Goal: Information Seeking & Learning: Learn about a topic

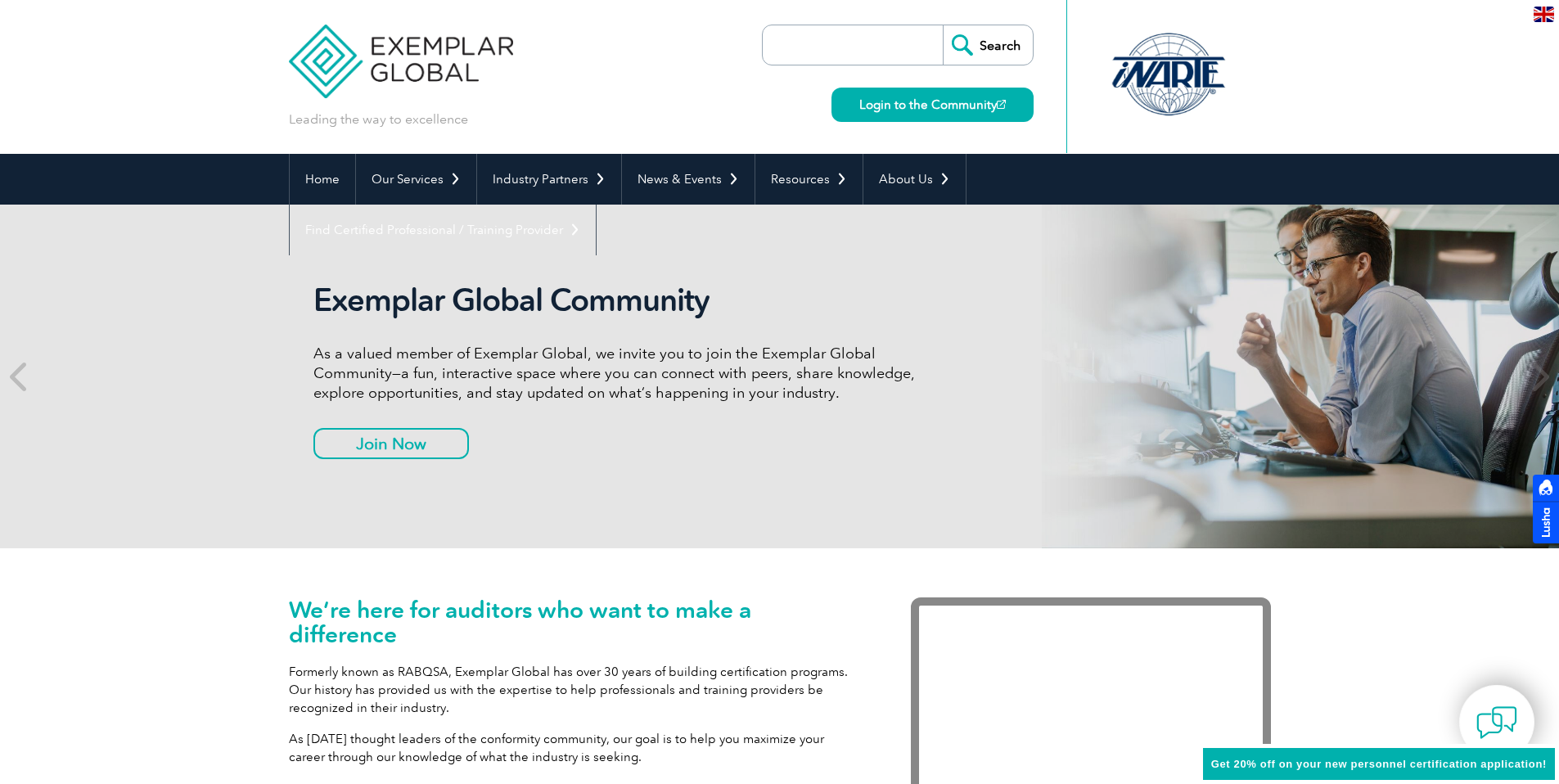
scroll to position [13, 0]
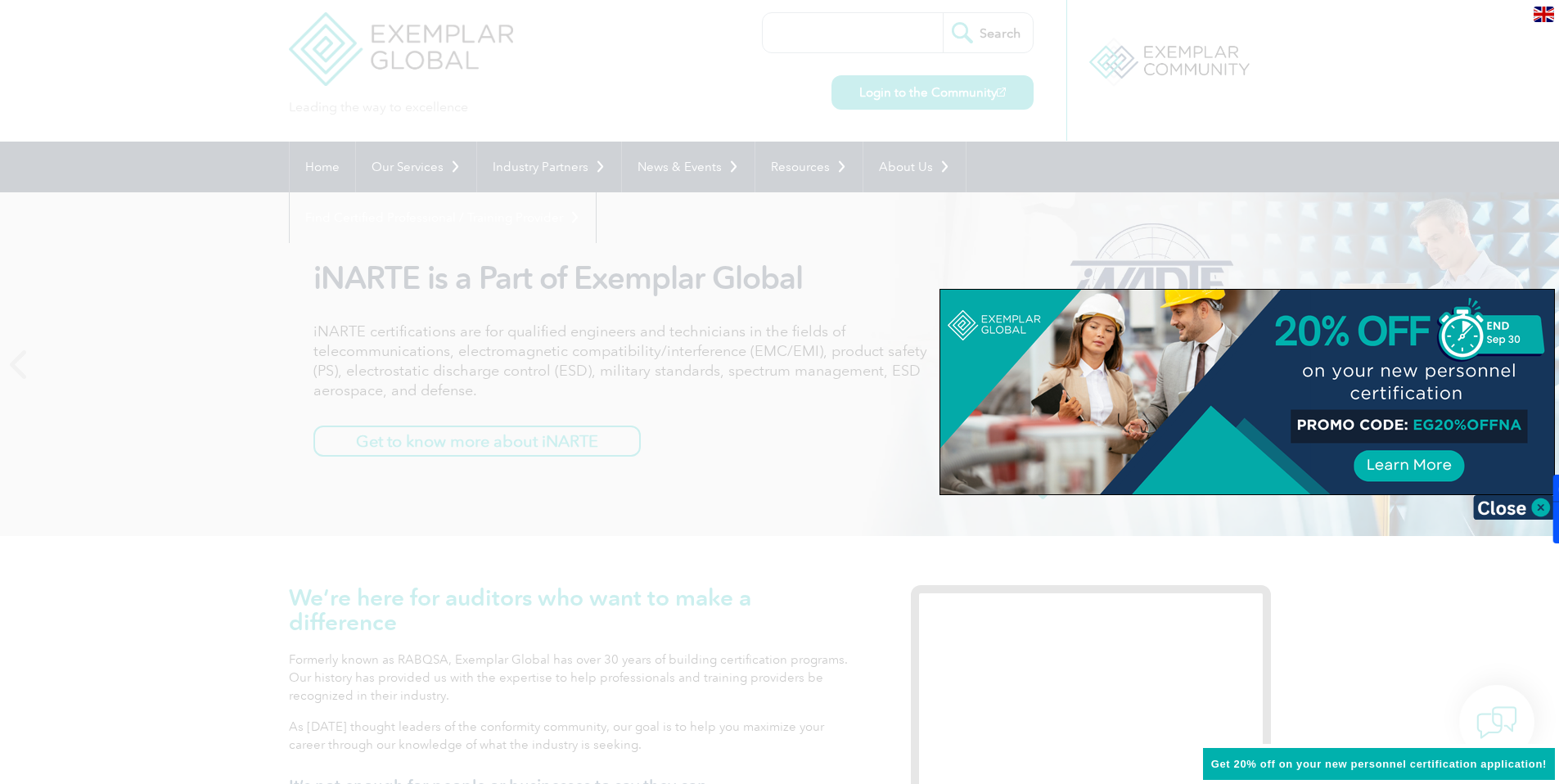
click at [554, 275] on div at bounding box center [779, 392] width 1559 height 784
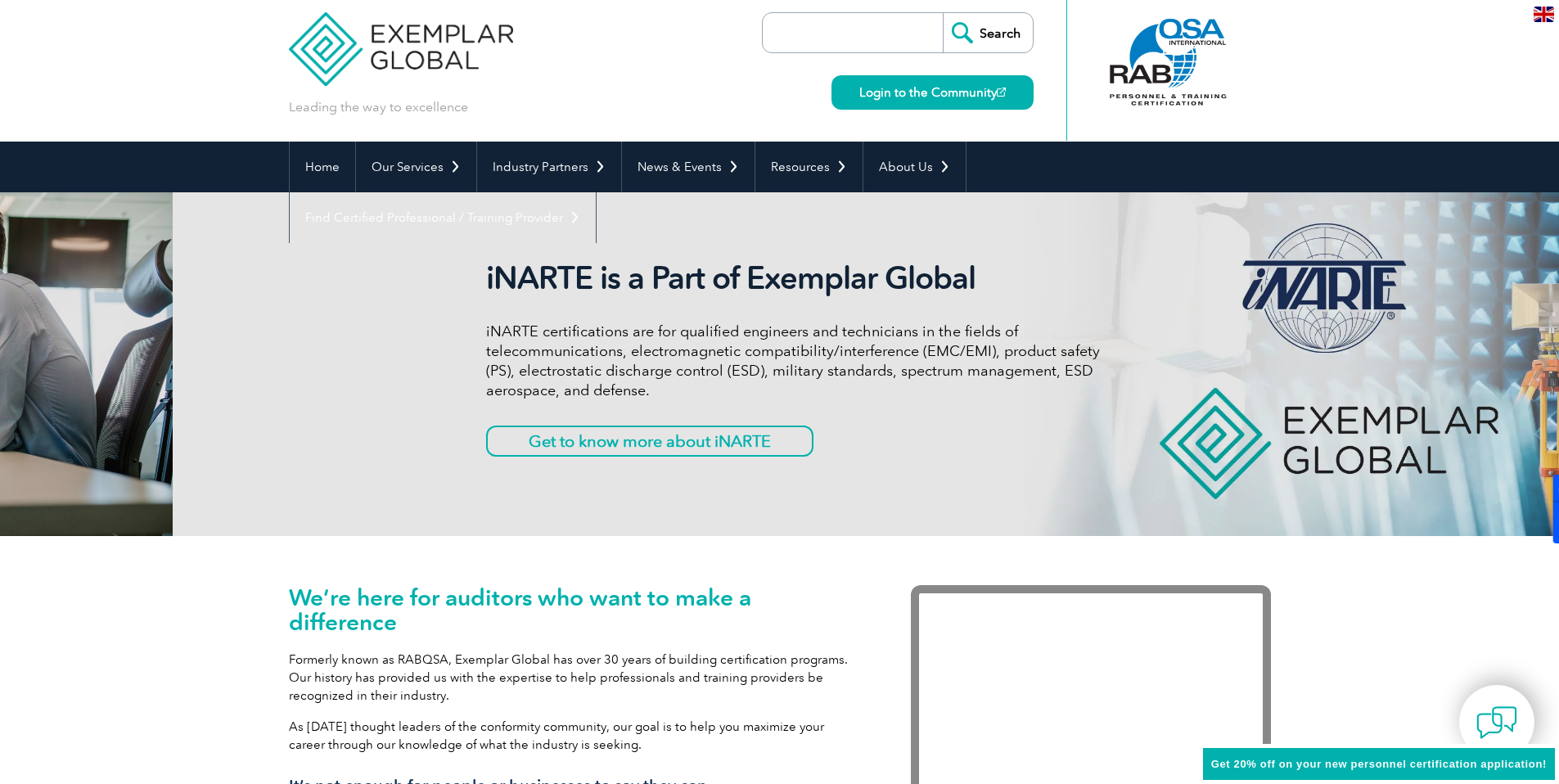
drag, startPoint x: 466, startPoint y: 280, endPoint x: 571, endPoint y: 280, distance: 105.0
click at [571, 280] on h2 "iNARTE is a Part of Exemplar Global" at bounding box center [793, 278] width 614 height 38
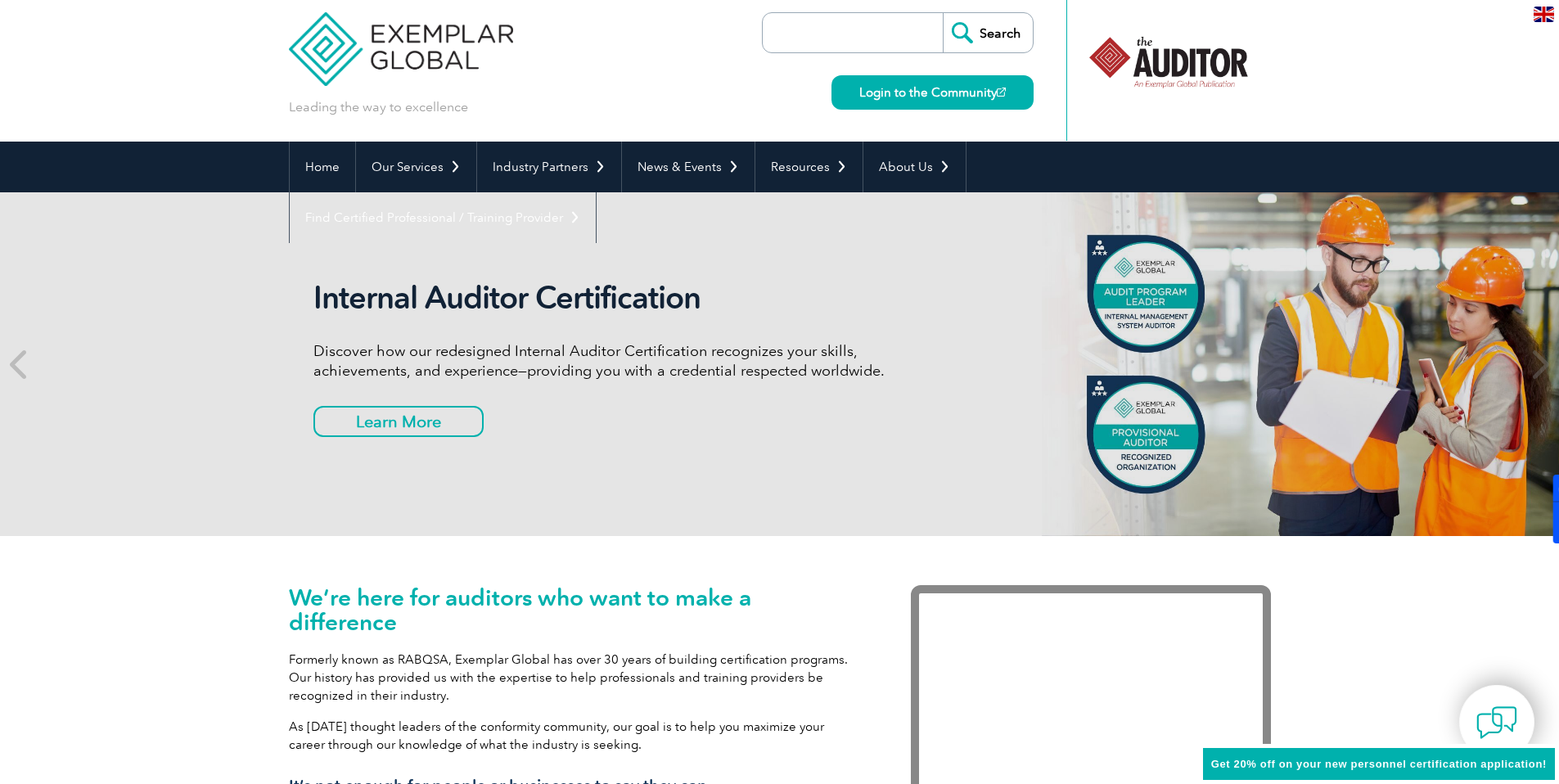
drag, startPoint x: 858, startPoint y: 364, endPoint x: 705, endPoint y: 344, distance: 154.3
click at [1539, 364] on icon at bounding box center [1538, 364] width 21 height 0
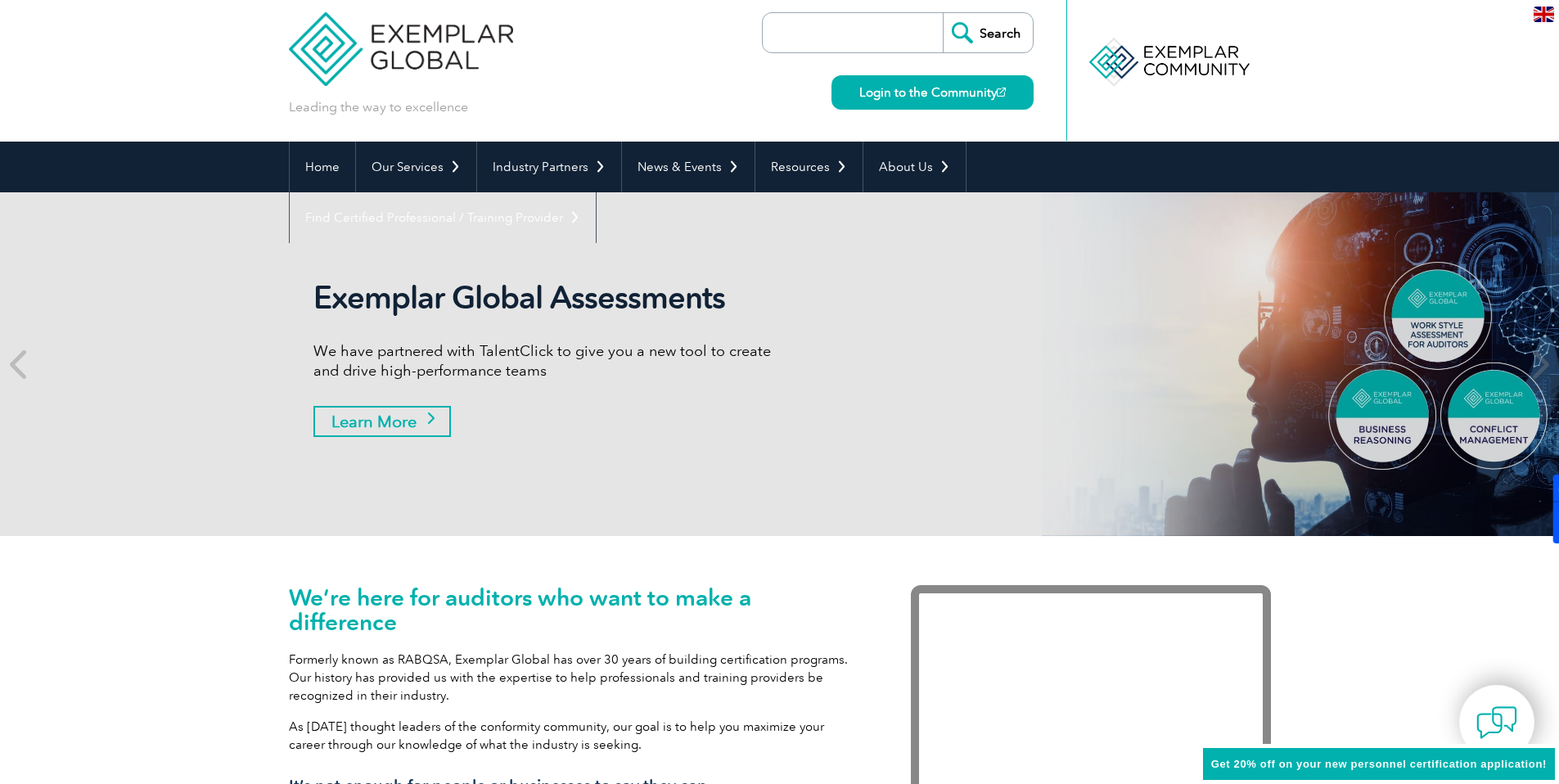
click at [397, 428] on link "Learn More" at bounding box center [381, 421] width 137 height 31
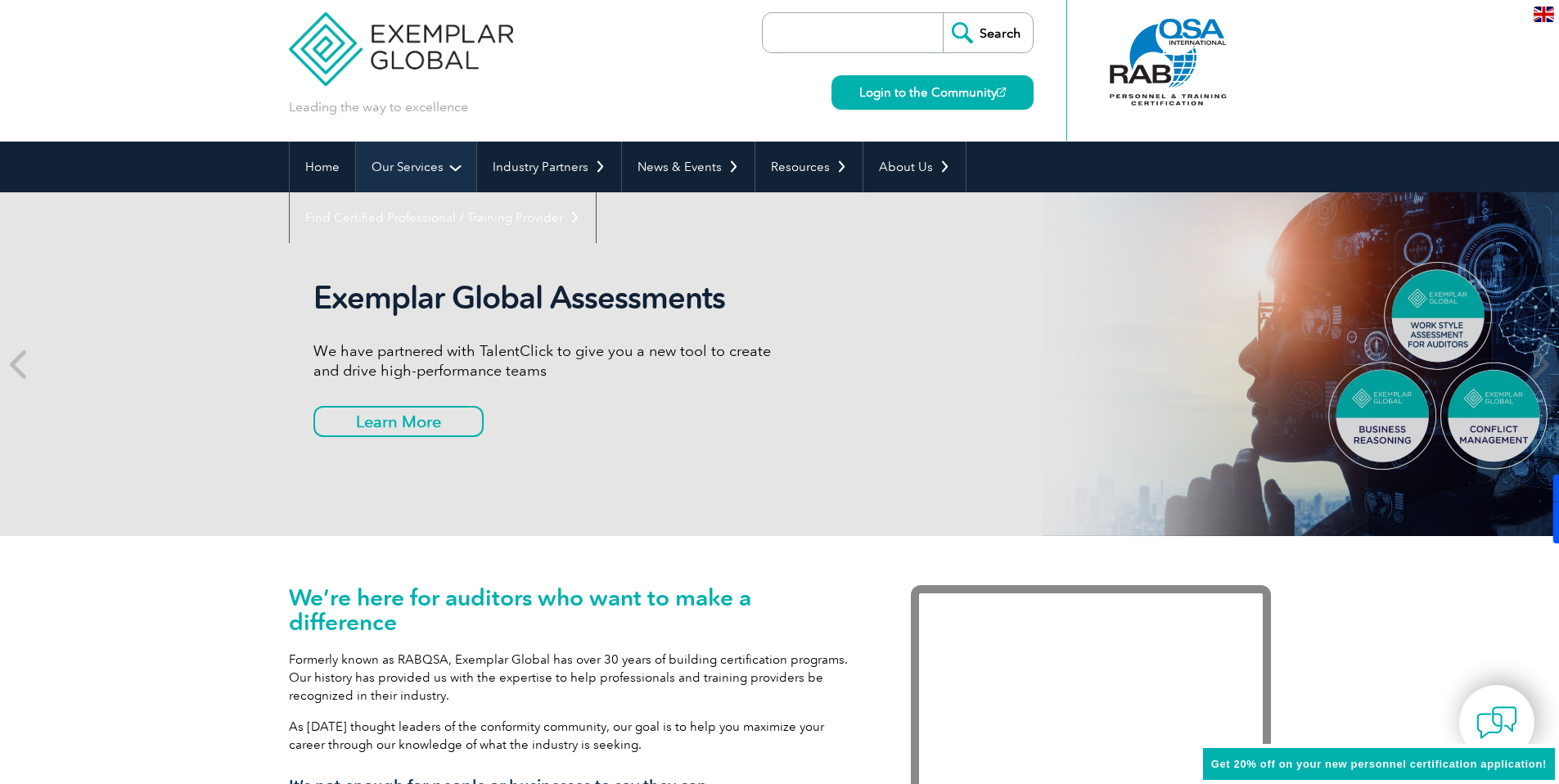
click at [447, 165] on link "Our Services" at bounding box center [416, 167] width 120 height 51
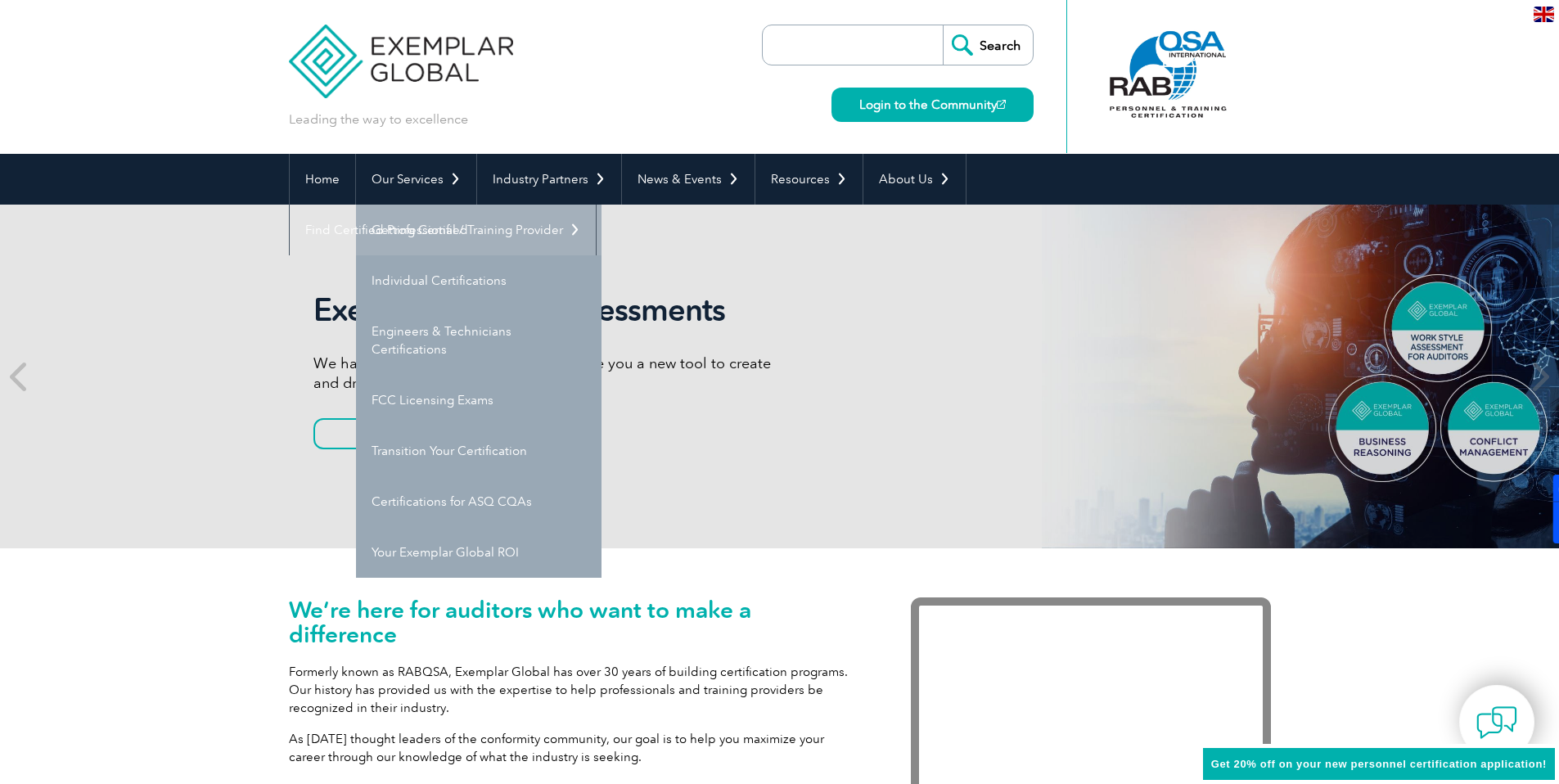
click at [438, 240] on link "Getting Certified" at bounding box center [479, 230] width 246 height 51
